Goal: Information Seeking & Learning: Learn about a topic

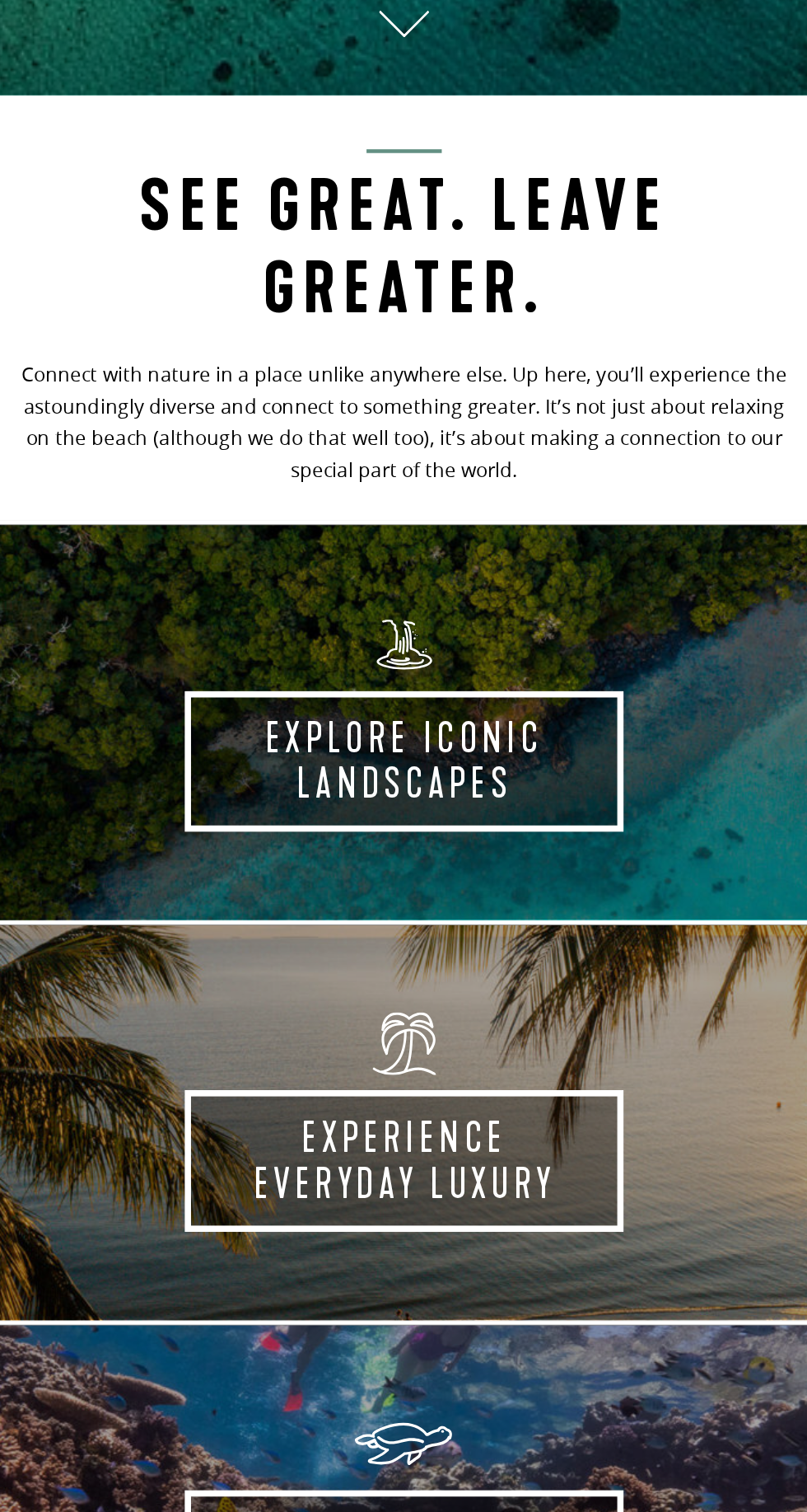
scroll to position [1440, 0]
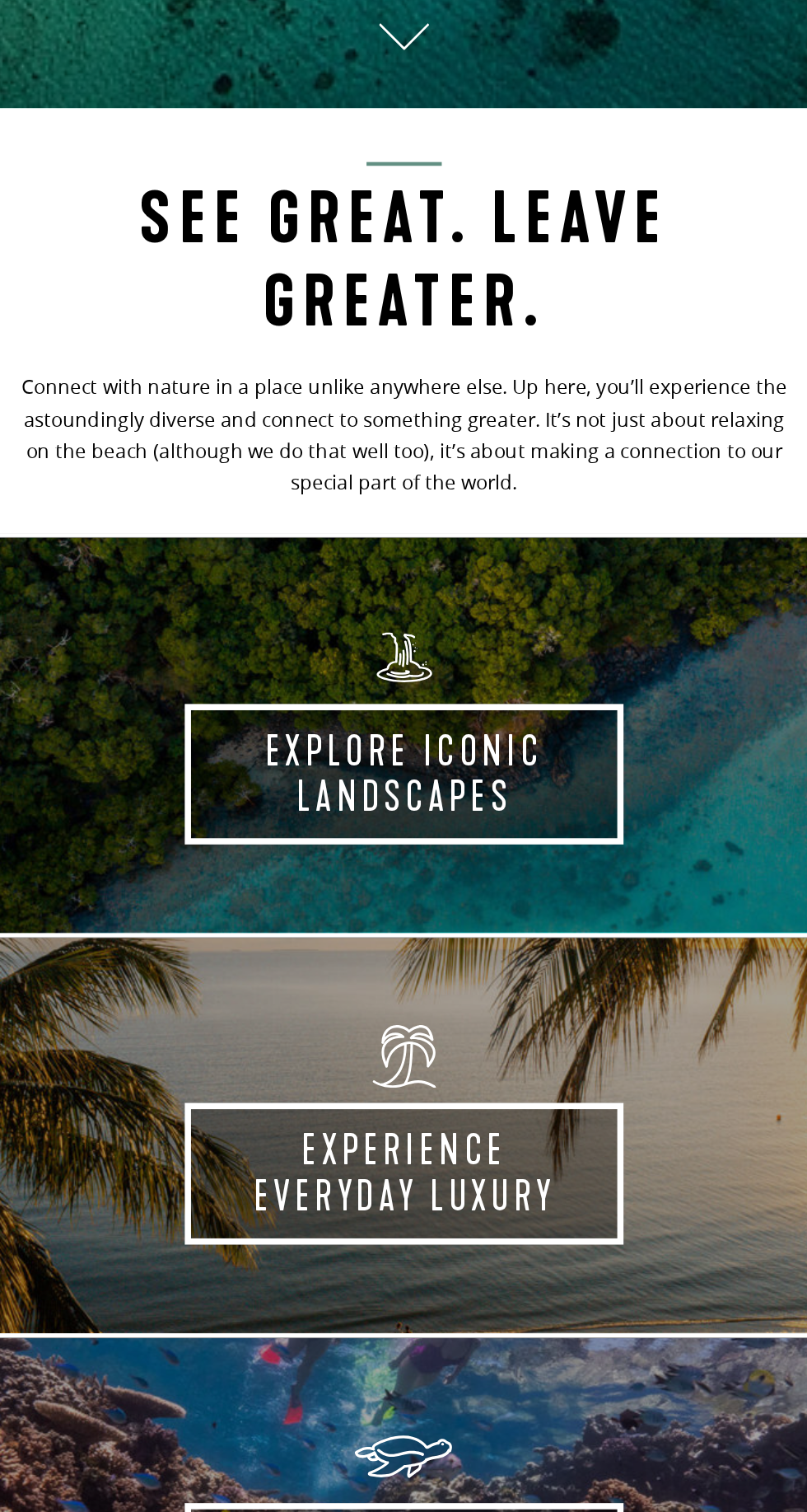
click at [476, 615] on link "Explore Iconic Landscapes Take the experience" at bounding box center [404, 483] width 807 height 262
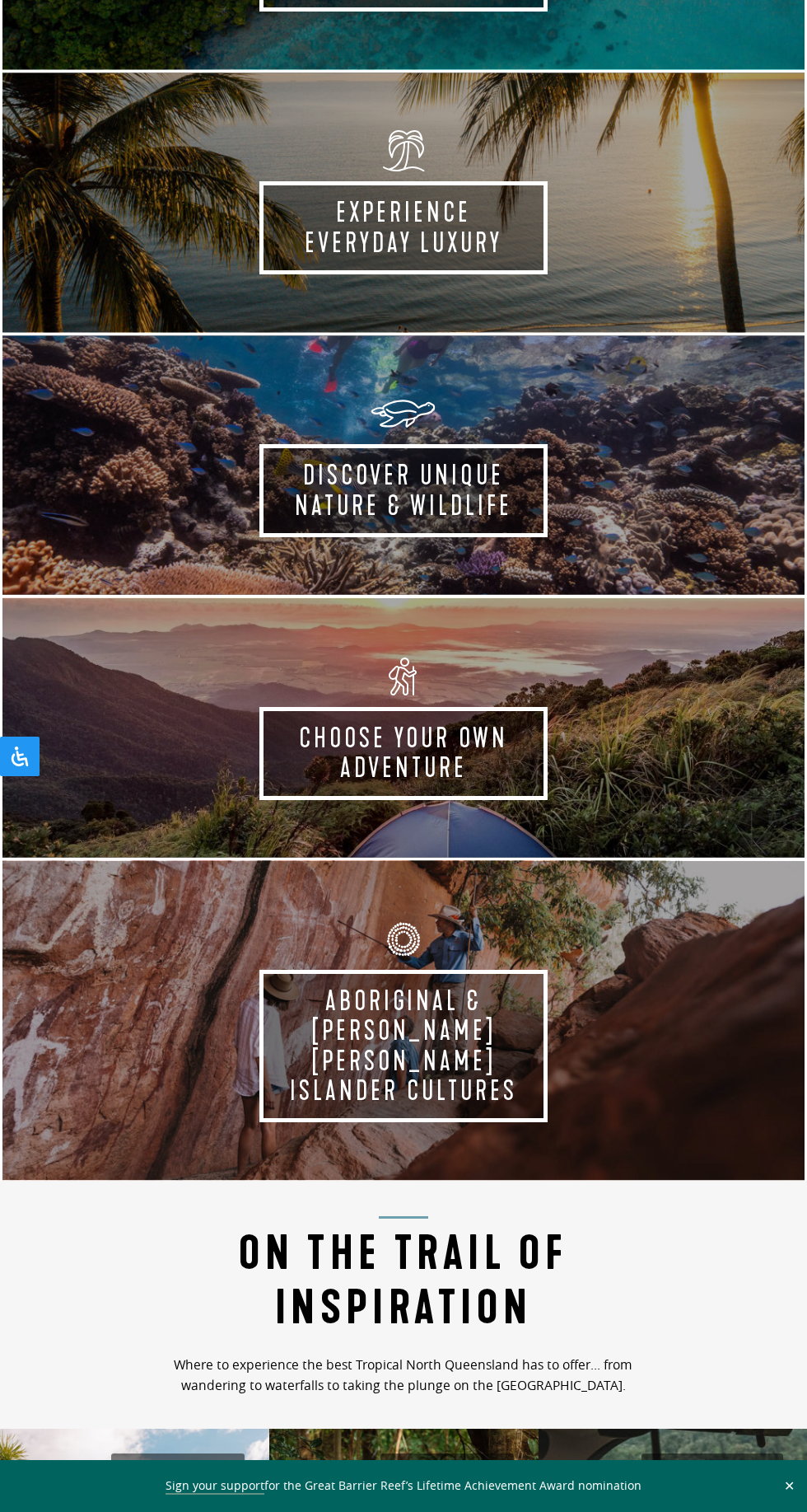
scroll to position [1951, 0]
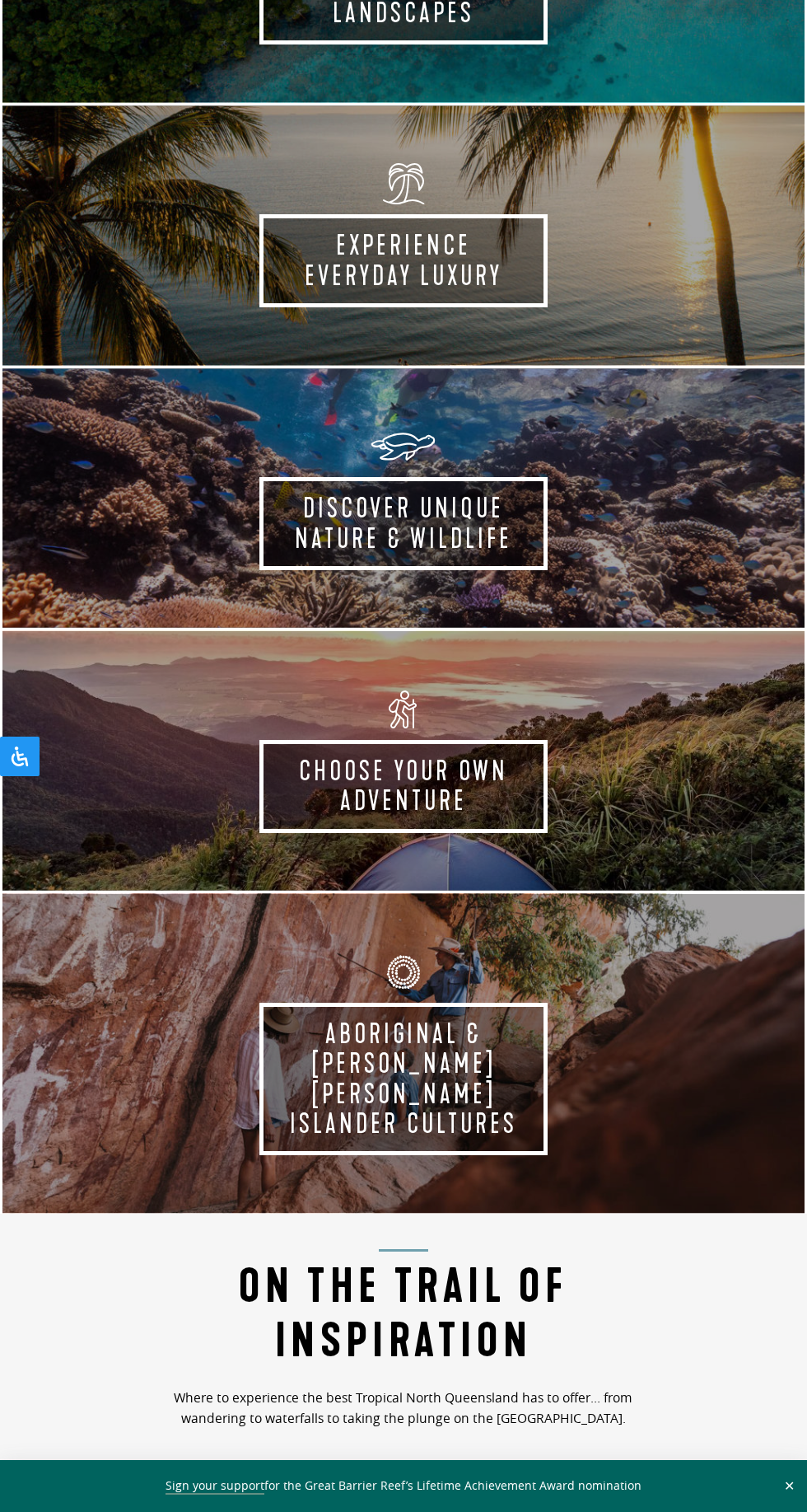
click at [436, 629] on link "Discover Unique Nature & Wildlife Take the experience" at bounding box center [404, 497] width 807 height 262
